Goal: Task Accomplishment & Management: Complete application form

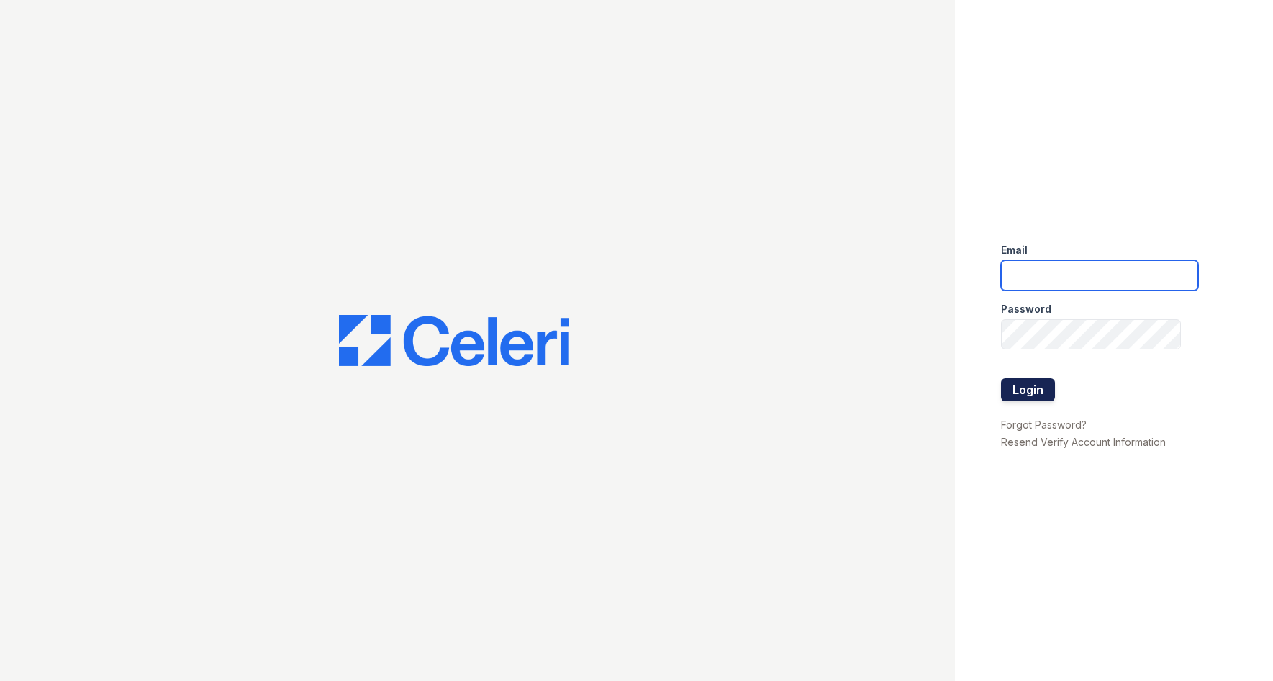
type input "[EMAIL_ADDRESS][DOMAIN_NAME]"
click at [1030, 397] on button "Login" at bounding box center [1028, 389] width 54 height 23
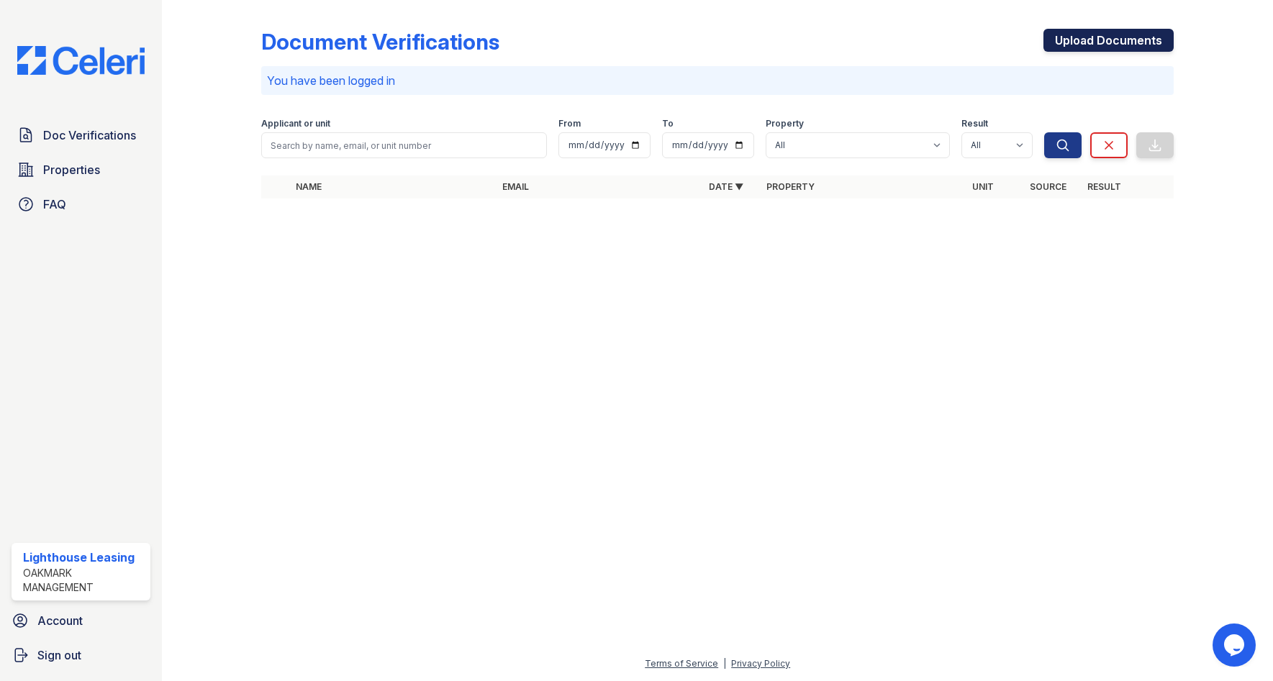
click at [1089, 39] on link "Upload Documents" at bounding box center [1108, 40] width 130 height 23
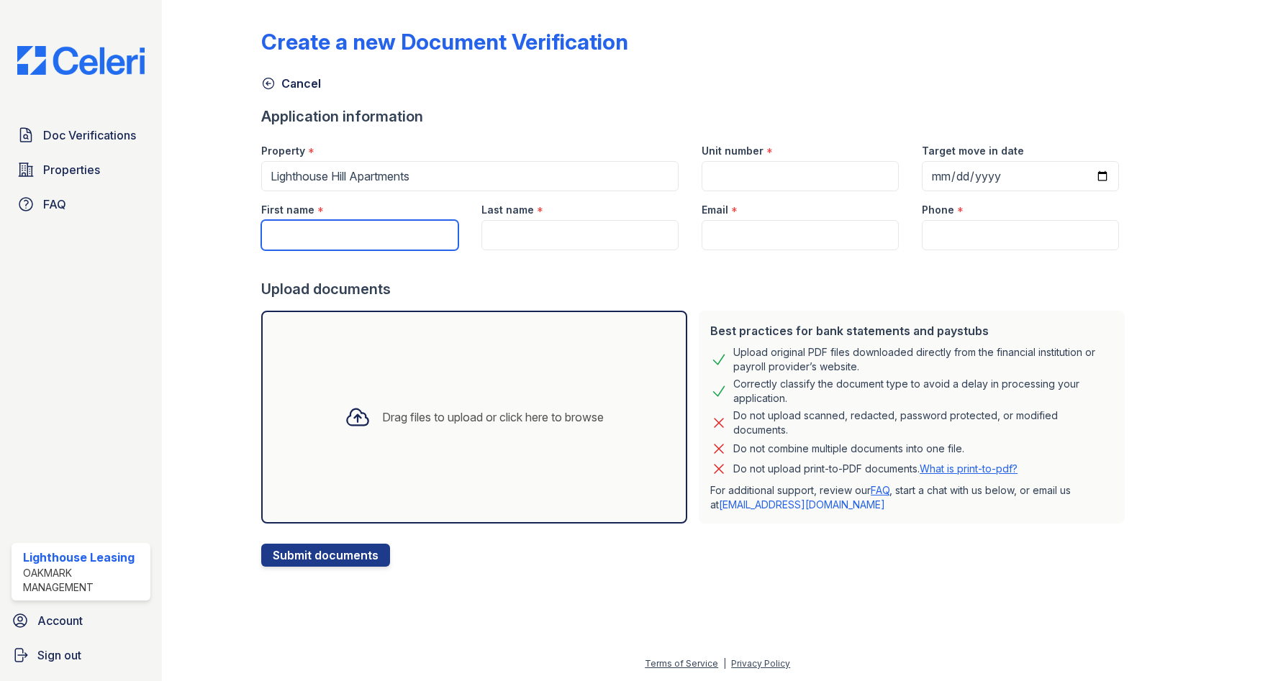
paste input "Jeremy"
type input "Jeremy"
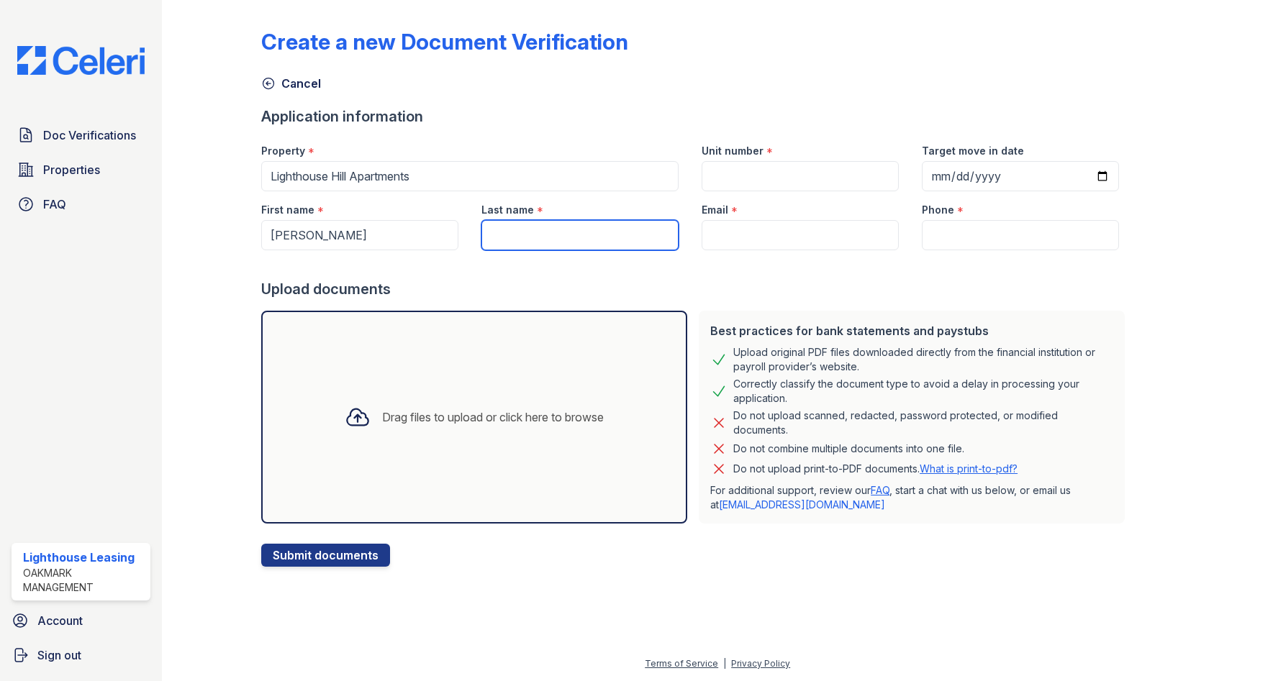
paste input "Toledo"
type input "Toledo"
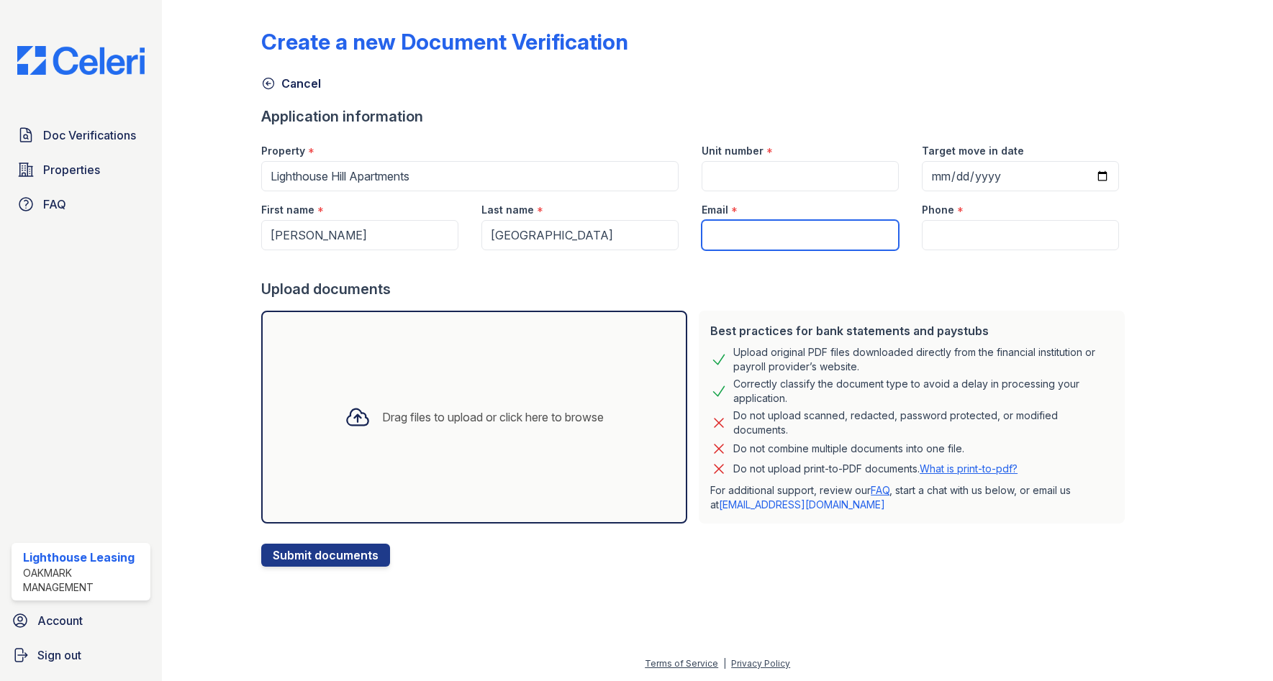
paste input "pointbreak1003@gmail.com"
type input "pointbreak1003@gmail.com"
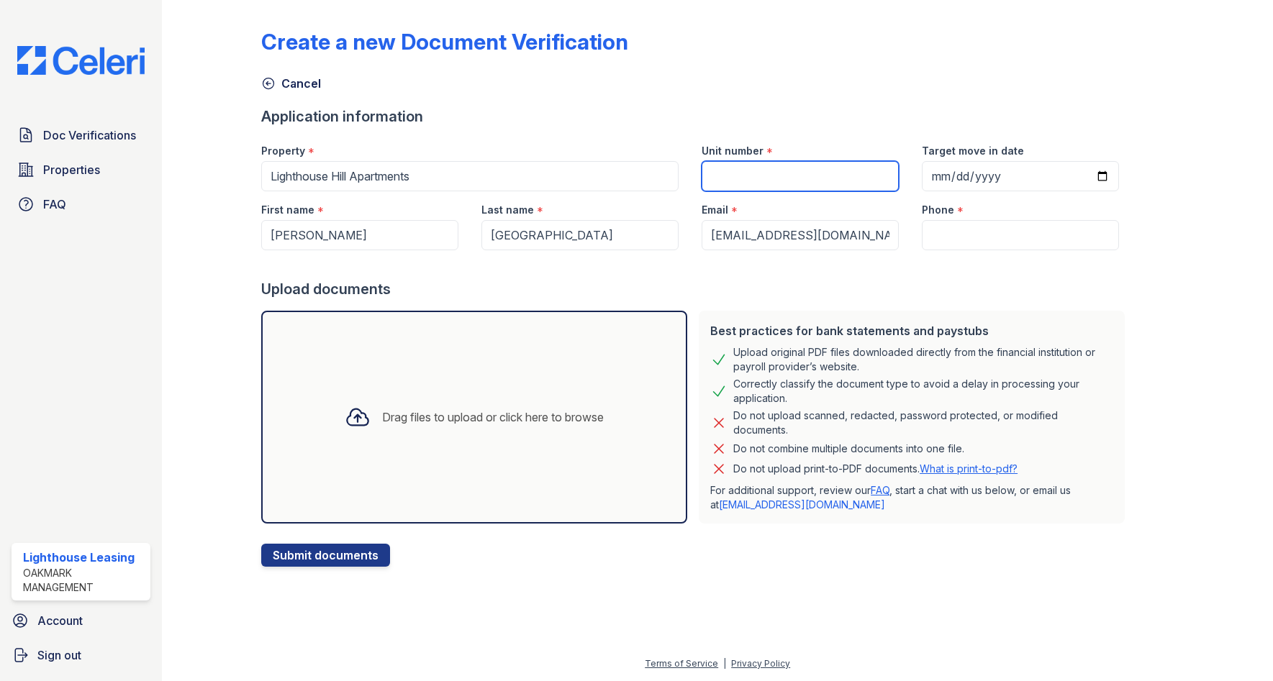
click at [802, 183] on input "Unit number" at bounding box center [800, 176] width 197 height 30
type input "1204"
click at [931, 236] on input "Phone" at bounding box center [1020, 235] width 197 height 30
paste input "(215) 730-7762"
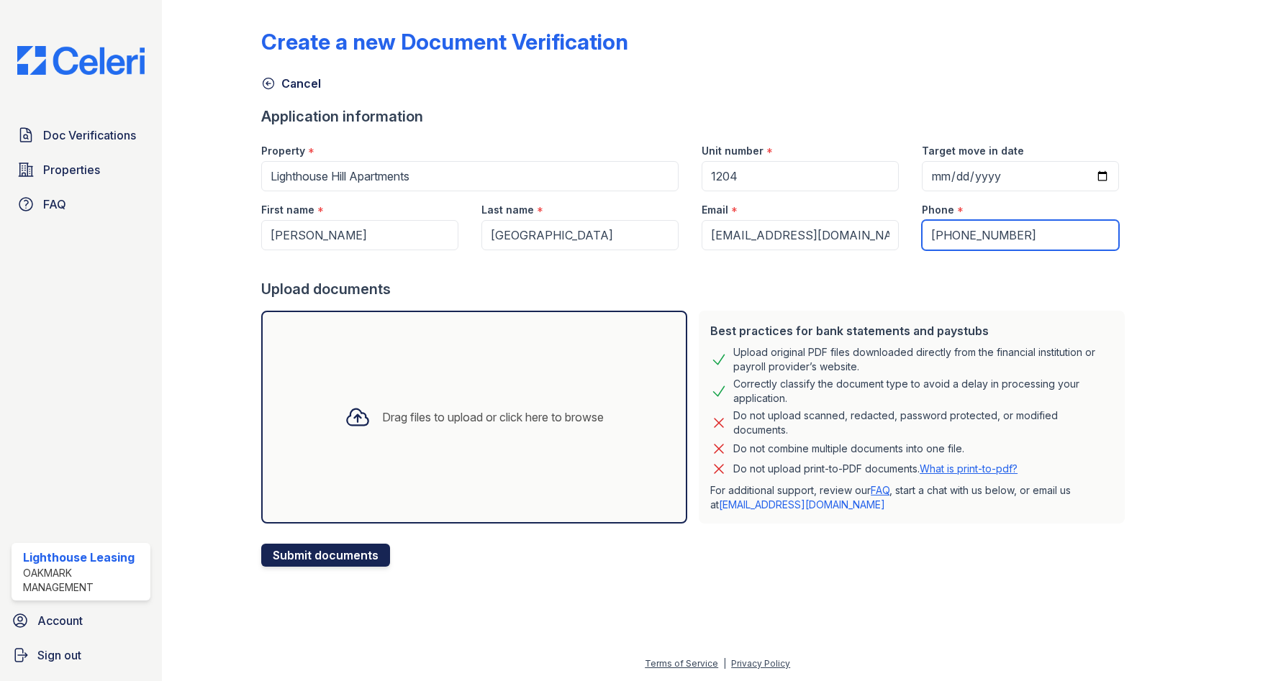
type input "(215) 730-7762"
click at [329, 559] on button "Submit documents" at bounding box center [325, 555] width 129 height 23
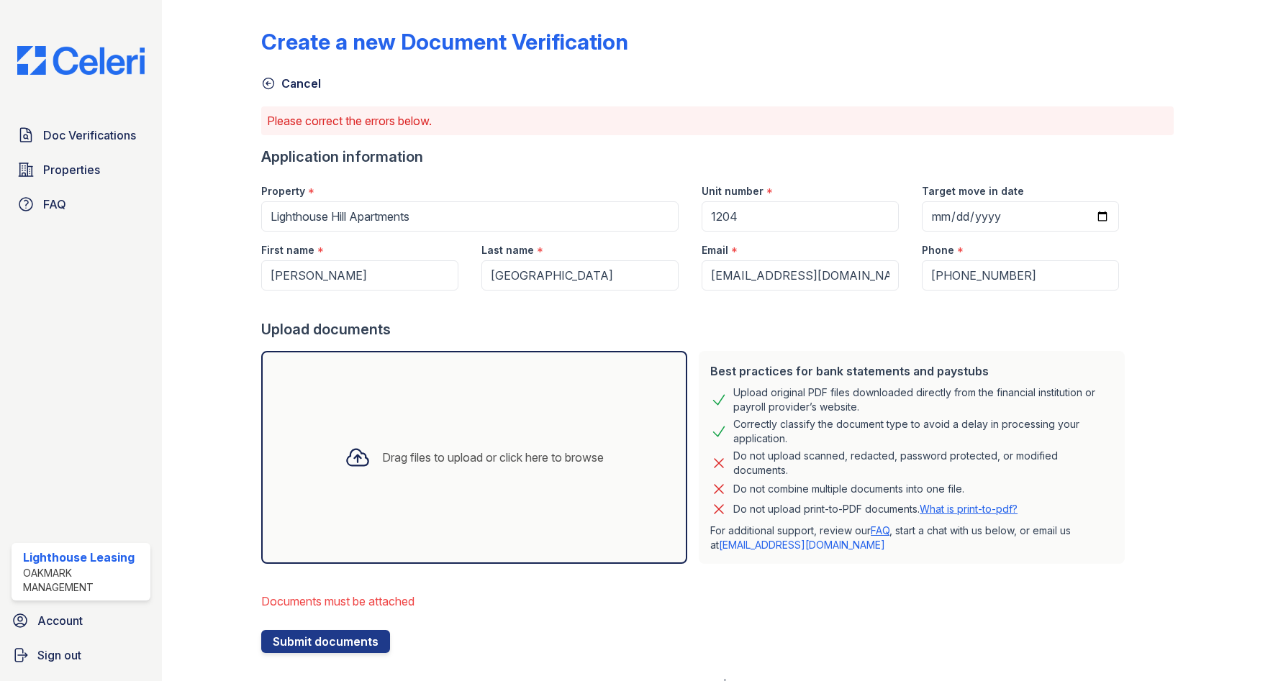
click at [419, 459] on div "Drag files to upload or click here to browse" at bounding box center [493, 457] width 222 height 17
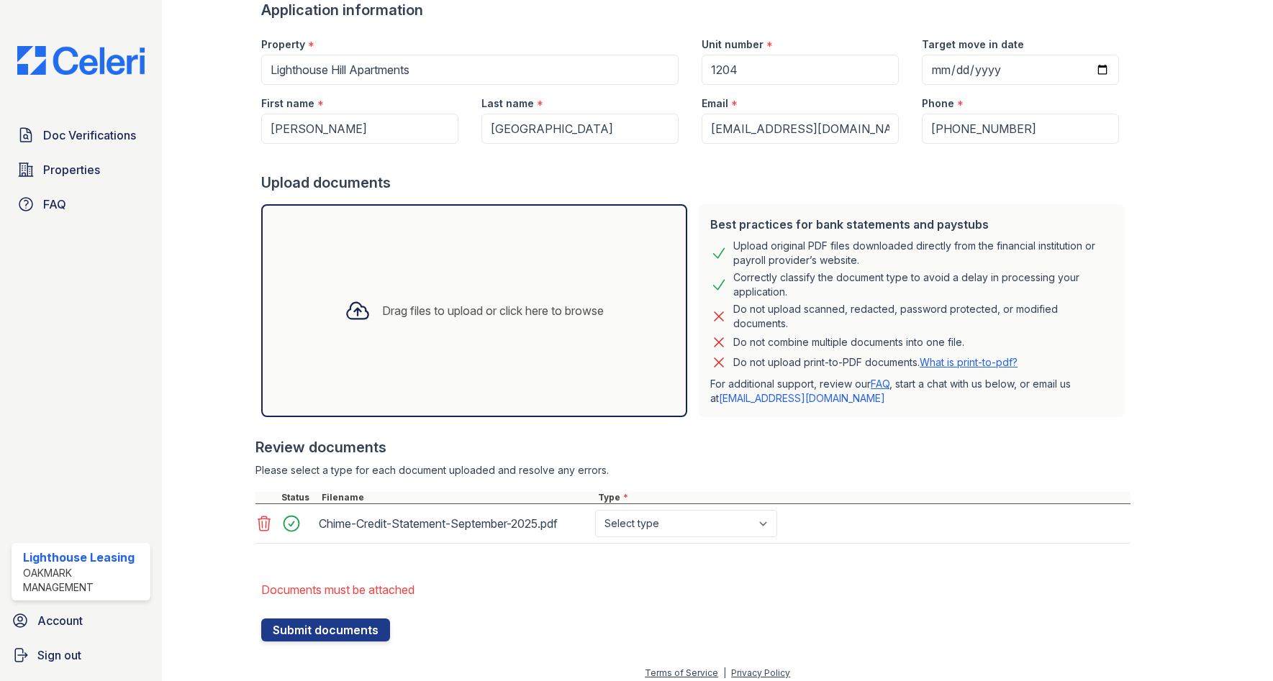
scroll to position [152, 0]
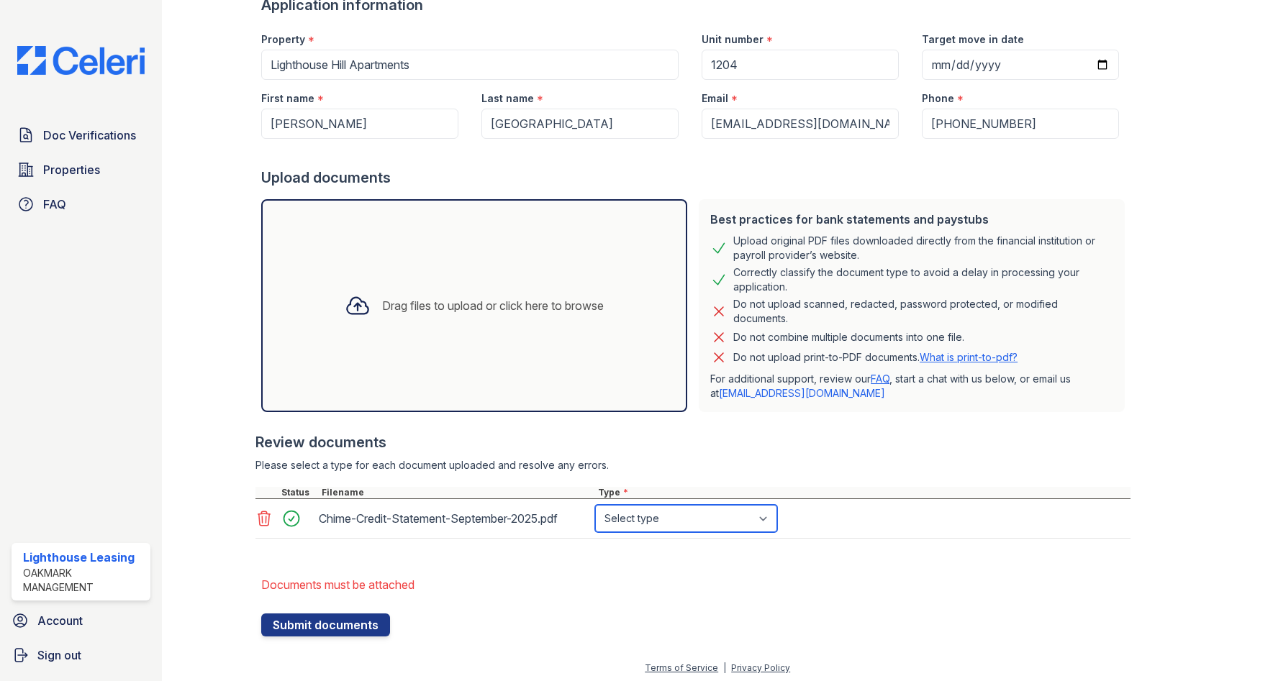
click at [725, 525] on select "Select type Paystub Bank Statement Offer Letter Tax Documents Benefit Award Let…" at bounding box center [686, 518] width 182 height 27
select select "bank_statement"
click at [595, 505] on select "Select type Paystub Bank Statement Offer Letter Tax Documents Benefit Award Let…" at bounding box center [686, 518] width 182 height 27
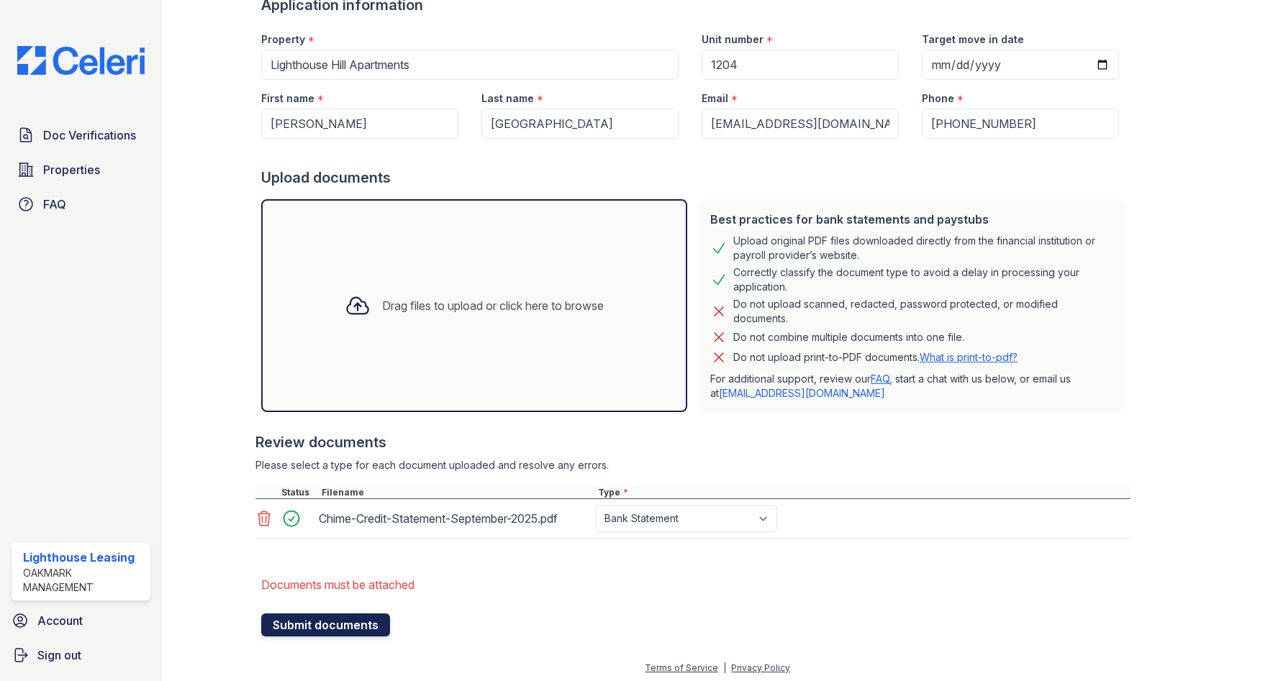
click at [325, 625] on button "Submit documents" at bounding box center [325, 625] width 129 height 23
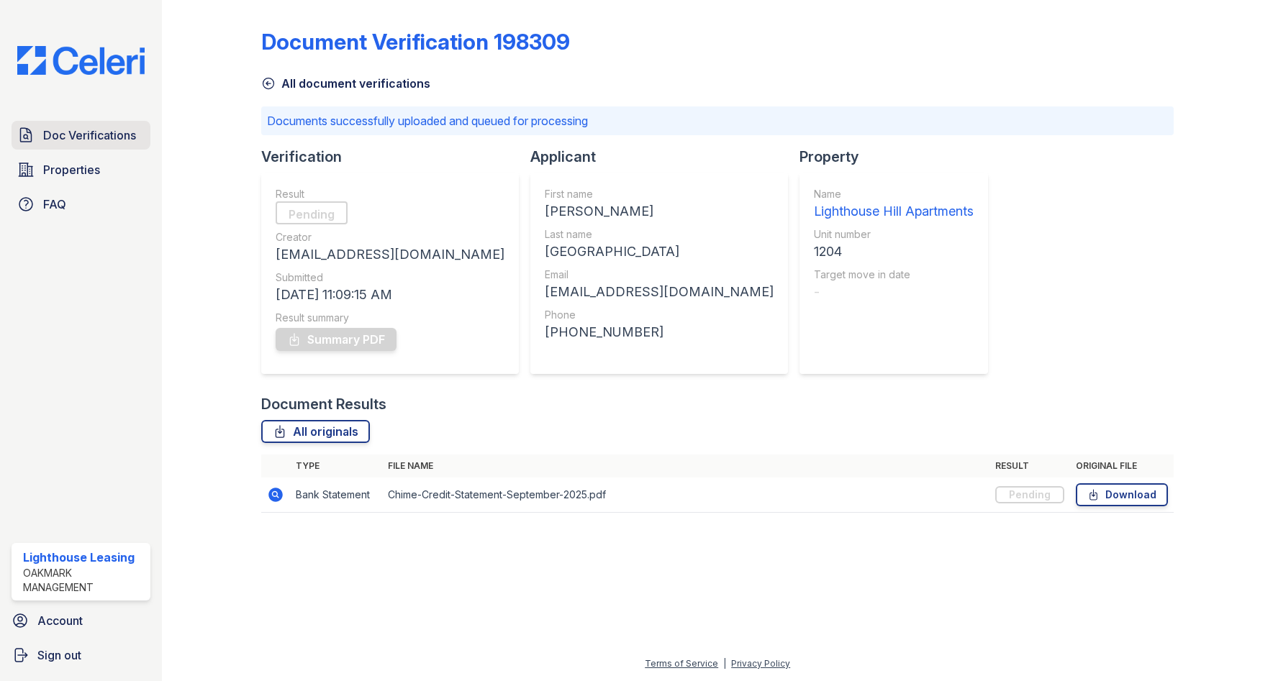
click at [115, 140] on span "Doc Verifications" at bounding box center [89, 135] width 93 height 17
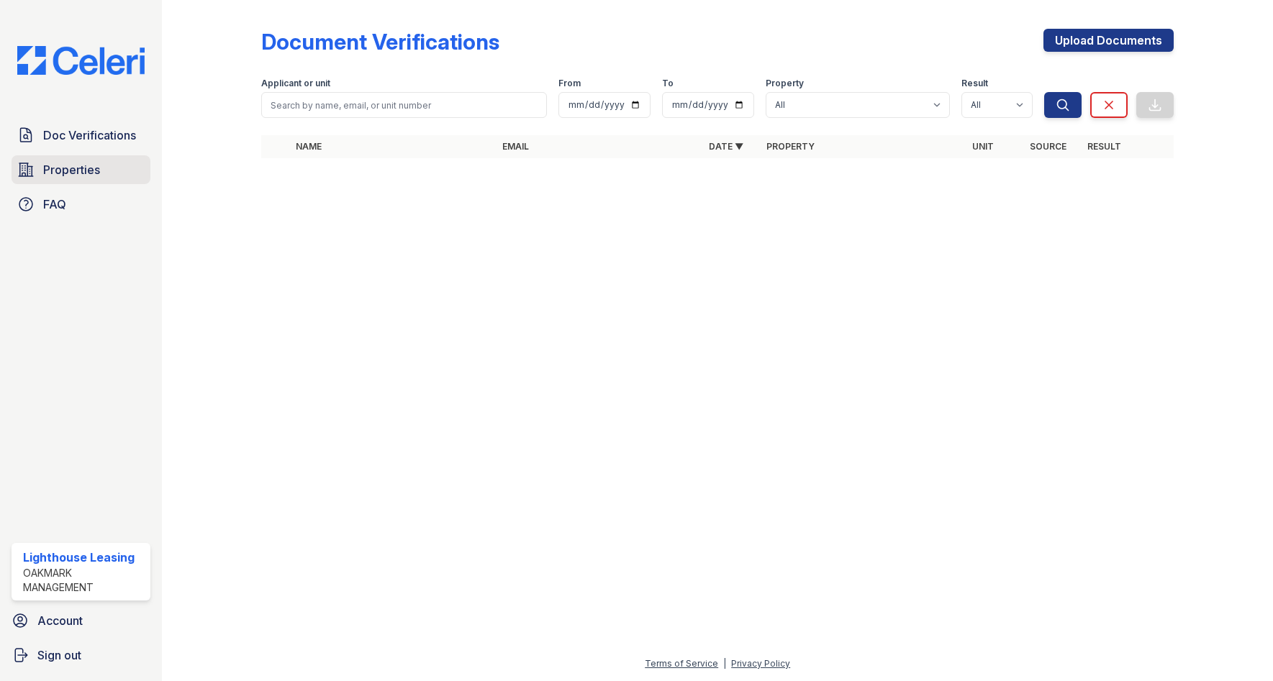
click at [91, 168] on span "Properties" at bounding box center [71, 169] width 57 height 17
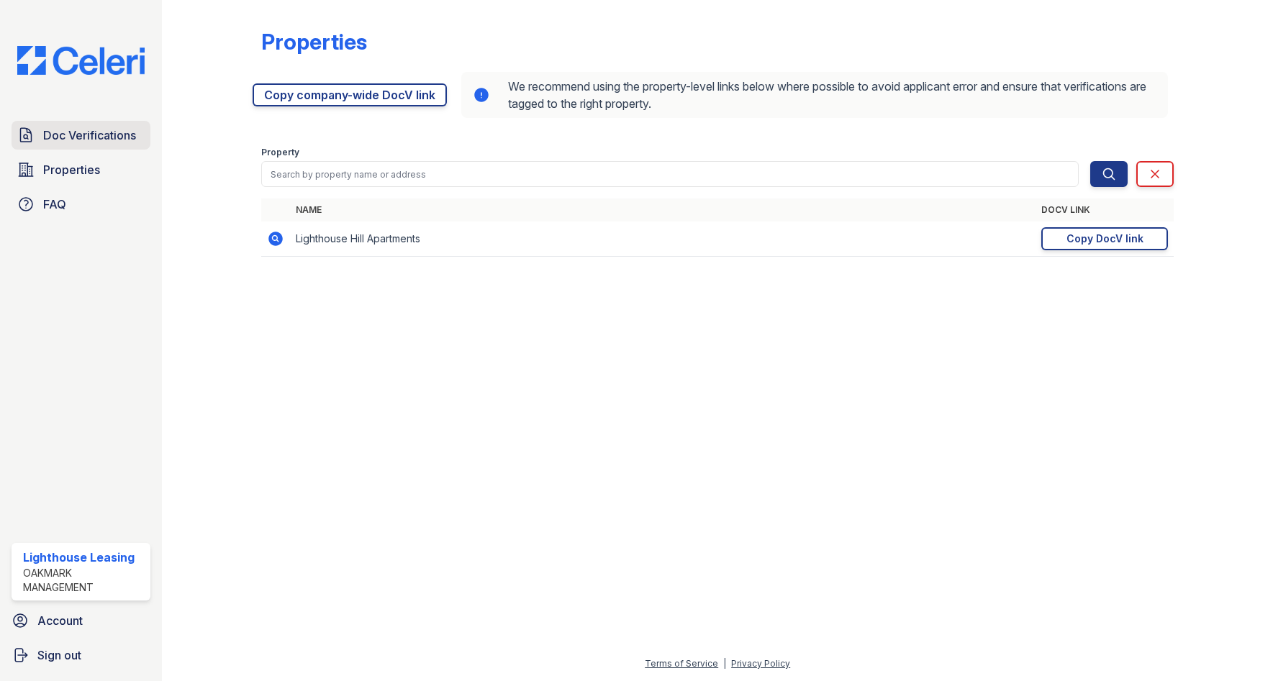
click at [130, 134] on span "Doc Verifications" at bounding box center [89, 135] width 93 height 17
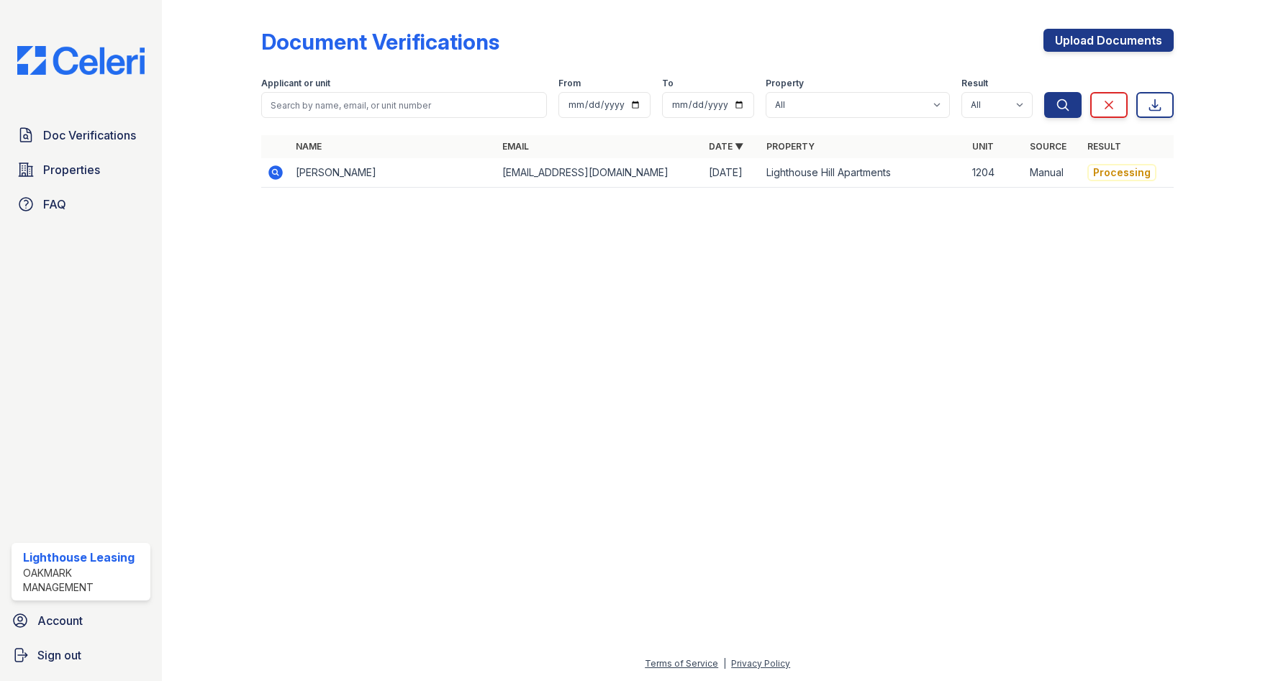
click at [419, 178] on td "Jeremy Toledo" at bounding box center [393, 172] width 206 height 29
click at [321, 176] on td "Jeremy Toledo" at bounding box center [393, 172] width 206 height 29
click at [278, 173] on icon at bounding box center [275, 172] width 14 height 14
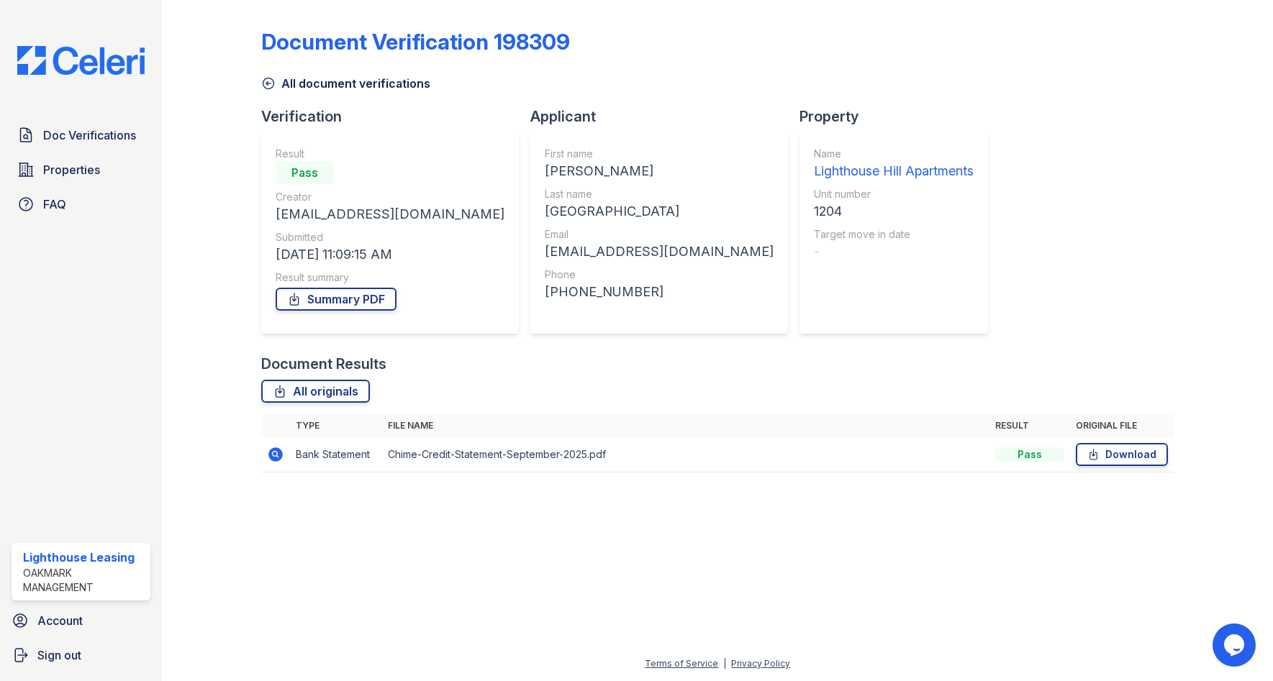
click at [272, 80] on icon at bounding box center [268, 83] width 11 height 11
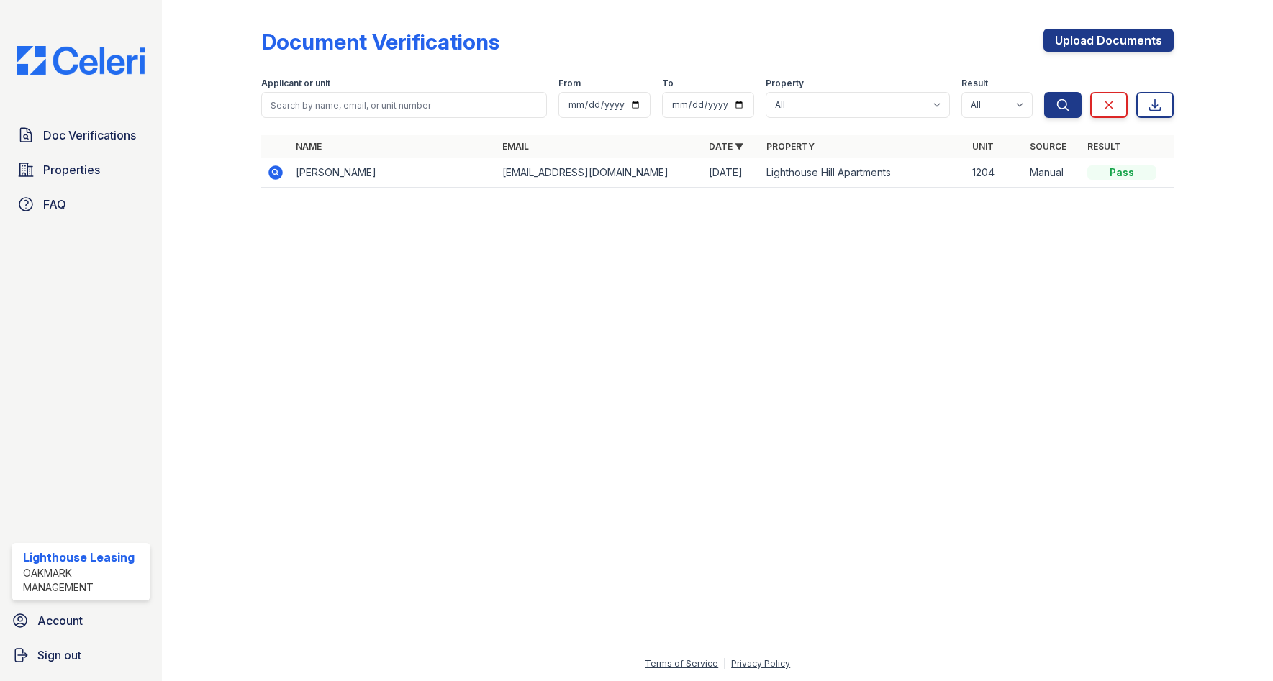
click at [430, 178] on td "[PERSON_NAME]" at bounding box center [393, 172] width 206 height 29
click at [278, 175] on icon at bounding box center [275, 172] width 17 height 17
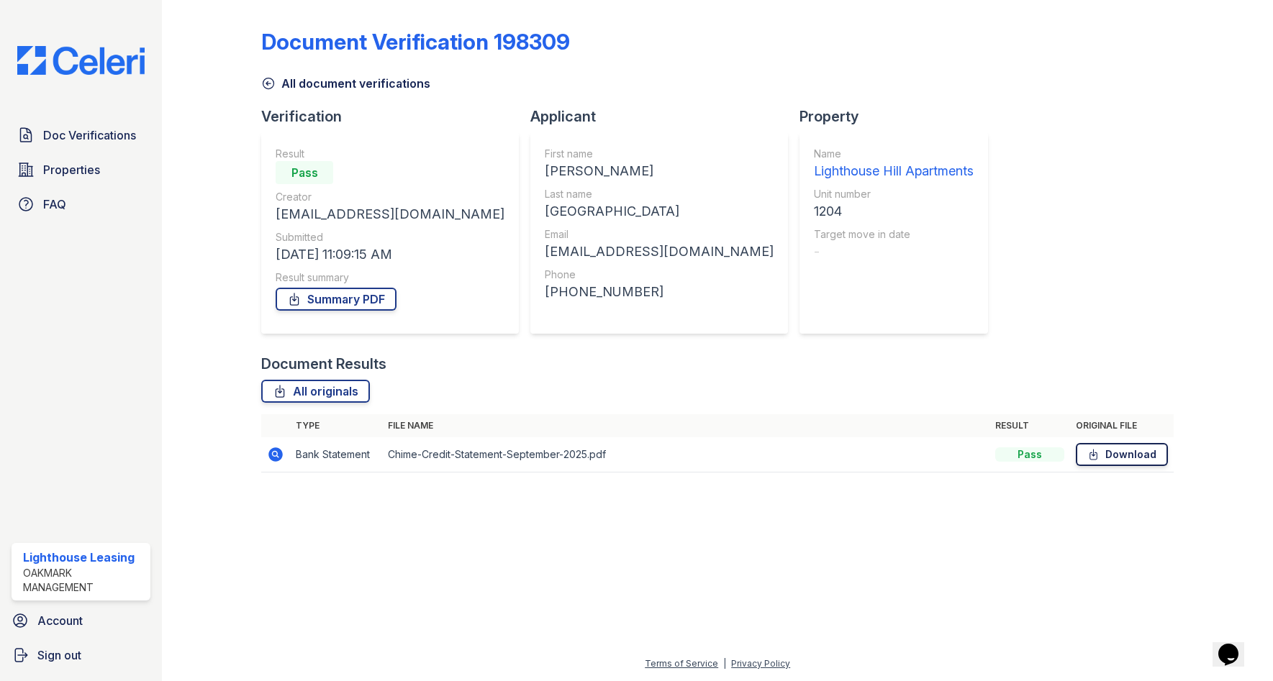
click at [1145, 456] on link "Download" at bounding box center [1122, 454] width 92 height 23
